Goal: Transaction & Acquisition: Purchase product/service

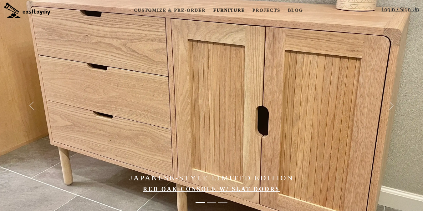
click at [234, 9] on link "Furniture" at bounding box center [229, 11] width 37 height 12
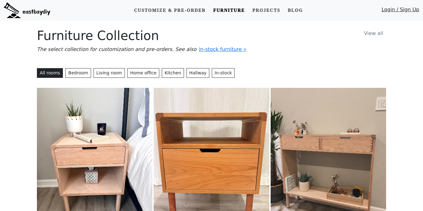
click at [384, 34] on link "View all" at bounding box center [373, 33] width 25 height 11
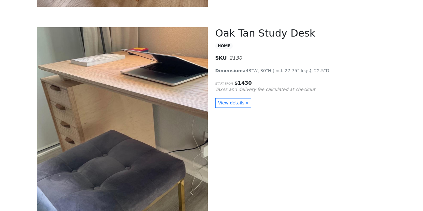
scroll to position [3746, 0]
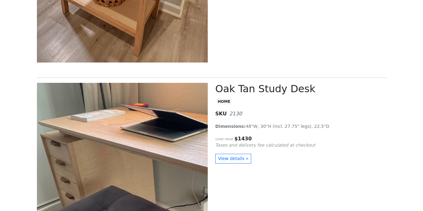
click at [239, 89] on h2 "Oak Tan Study Desk" at bounding box center [300, 89] width 171 height 12
click at [235, 155] on link "View details »" at bounding box center [233, 159] width 36 height 10
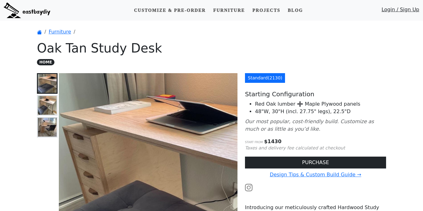
scroll to position [33, 0]
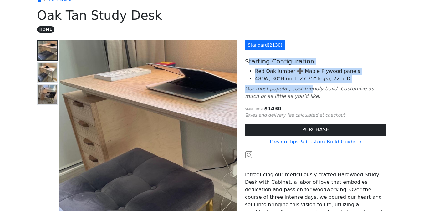
drag, startPoint x: 248, startPoint y: 61, endPoint x: 307, endPoint y: 90, distance: 65.8
click at [307, 90] on div "Standard ( 2130 ) Starting Configuration Red Oak lumber ➕ Maple Plywood panels …" at bounding box center [315, 178] width 149 height 276
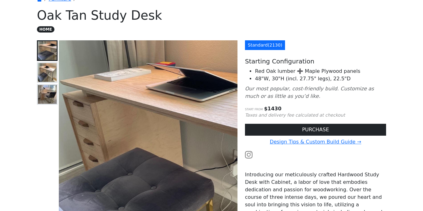
click at [313, 81] on li "48"W, 30"H (incl. 27.75" legs), 22.5"D" at bounding box center [320, 79] width 131 height 8
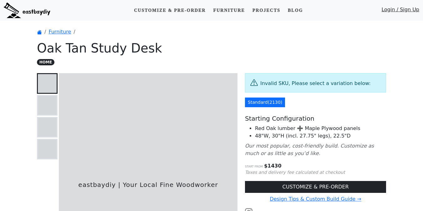
scroll to position [33, 0]
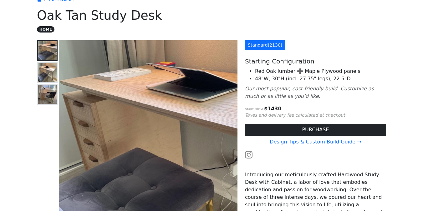
click at [304, 81] on li "48"W, 30"H (incl. 27.75" legs), 22.5"D" at bounding box center [320, 79] width 131 height 8
click at [41, 69] on img at bounding box center [47, 72] width 19 height 19
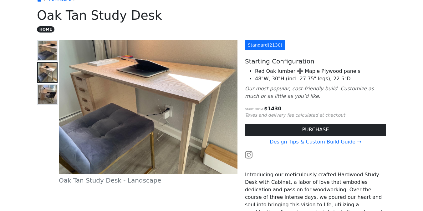
click at [49, 90] on img at bounding box center [47, 94] width 19 height 19
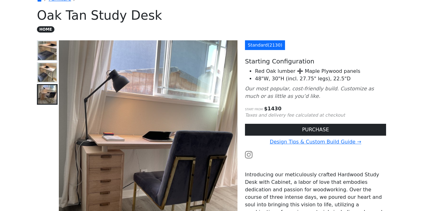
scroll to position [0, 0]
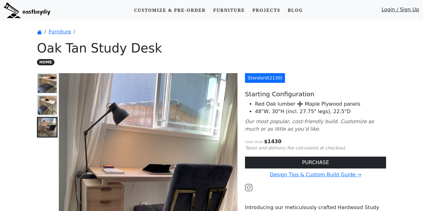
click at [33, 12] on img at bounding box center [27, 11] width 47 height 16
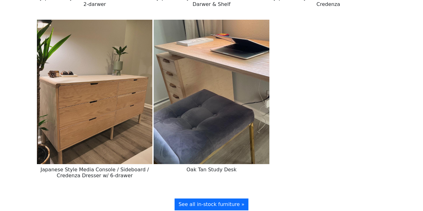
scroll to position [1078, 0]
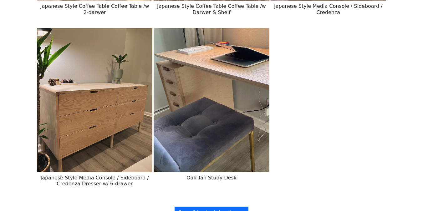
click at [234, 85] on img at bounding box center [212, 100] width 116 height 145
